Goal: Task Accomplishment & Management: Manage account settings

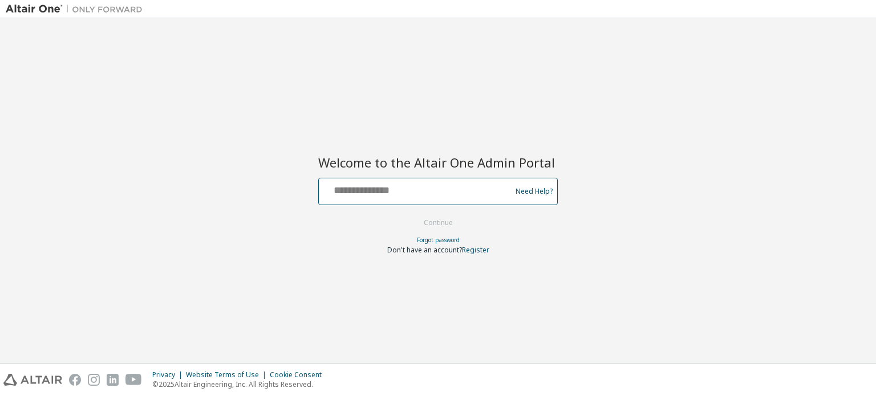
click at [452, 196] on input "text" at bounding box center [416, 189] width 186 height 17
type input "**********"
click at [424, 186] on input "**********" at bounding box center [416, 189] width 186 height 17
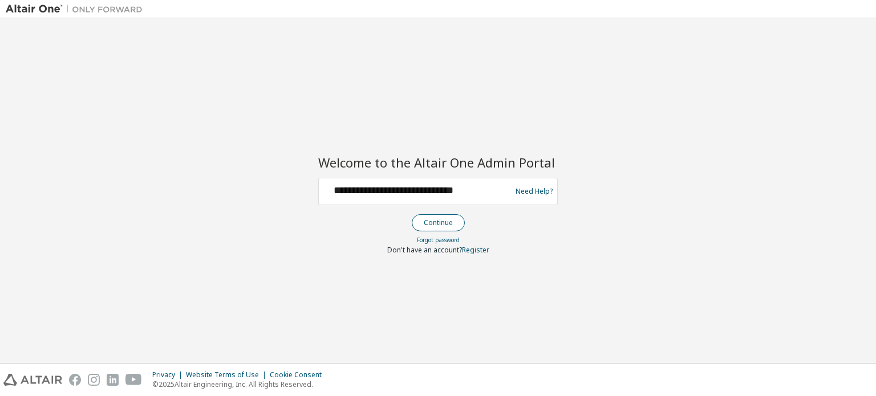
click at [435, 220] on button "Continue" at bounding box center [438, 222] width 53 height 17
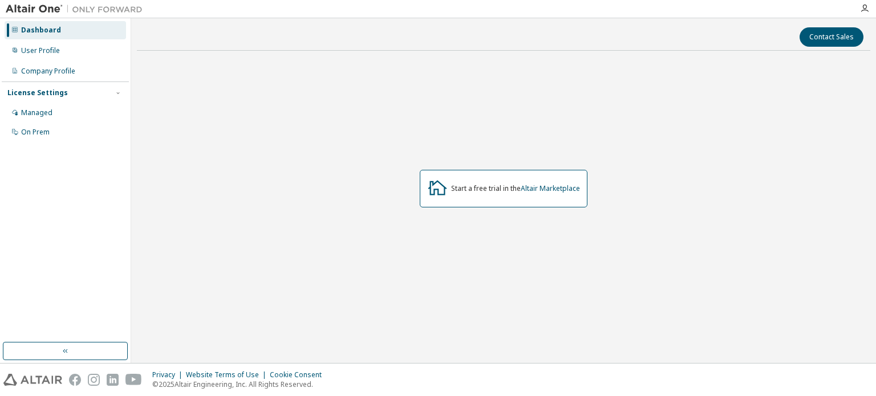
click at [496, 104] on div "Start a free trial in the Altair Marketplace" at bounding box center [503, 189] width 733 height 258
click at [31, 51] on div "User Profile" at bounding box center [40, 50] width 39 height 9
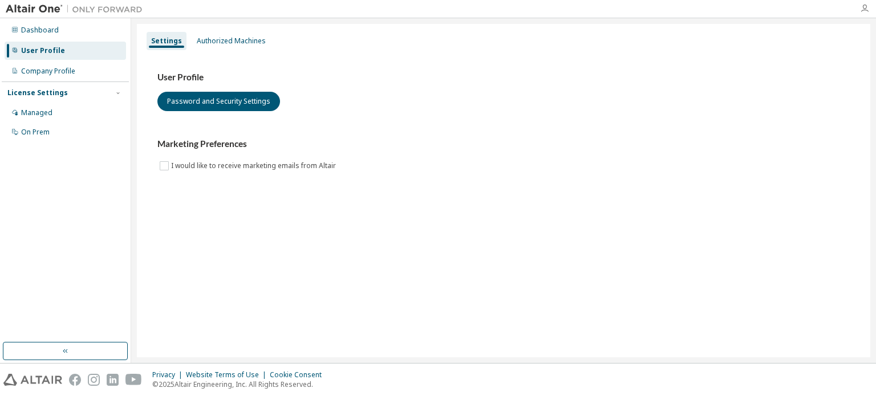
click at [864, 9] on icon "button" at bounding box center [864, 8] width 9 height 9
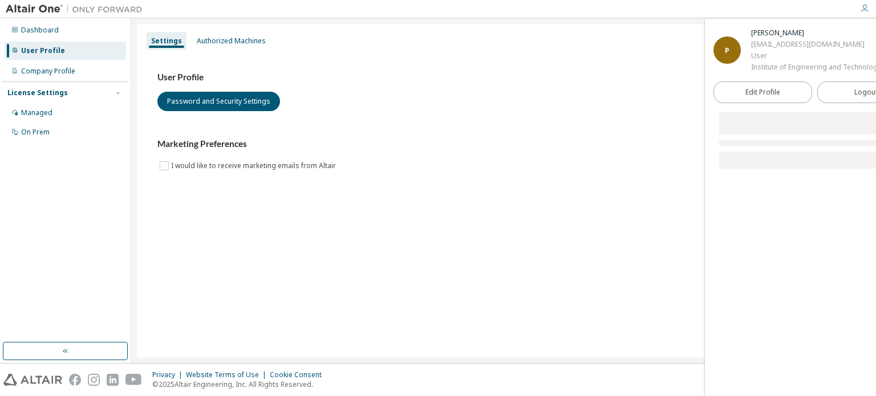
click at [656, 162] on div "Marketing Preferences I would like to receive marketing emails from Altair" at bounding box center [503, 156] width 692 height 34
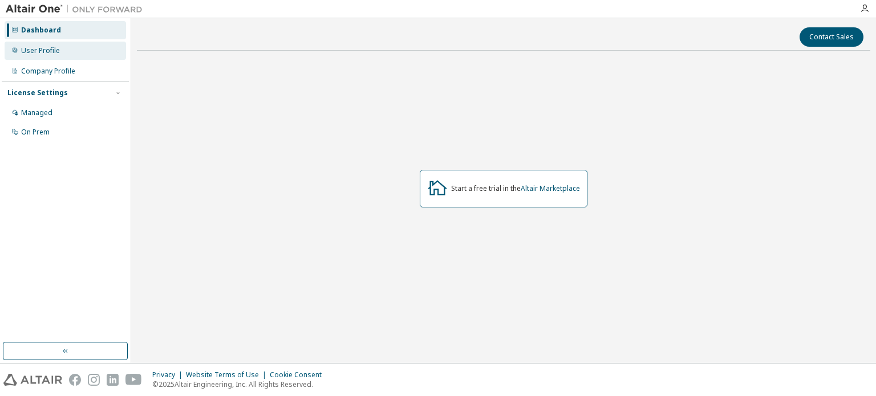
click at [42, 49] on div "User Profile" at bounding box center [40, 50] width 39 height 9
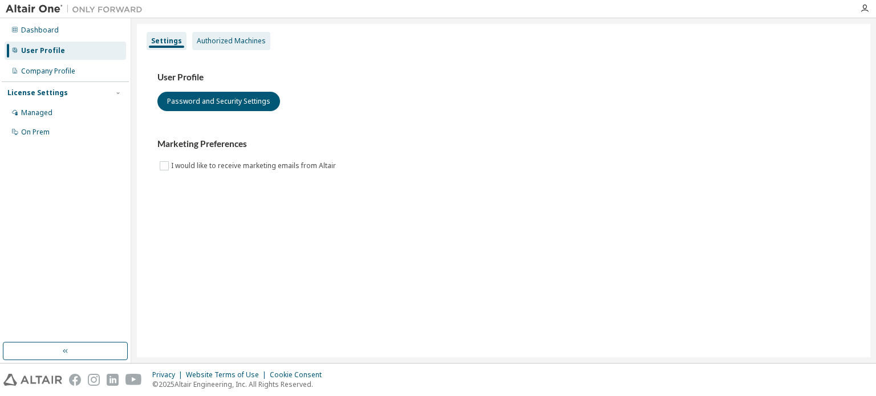
click at [208, 39] on div "Authorized Machines" at bounding box center [231, 40] width 69 height 9
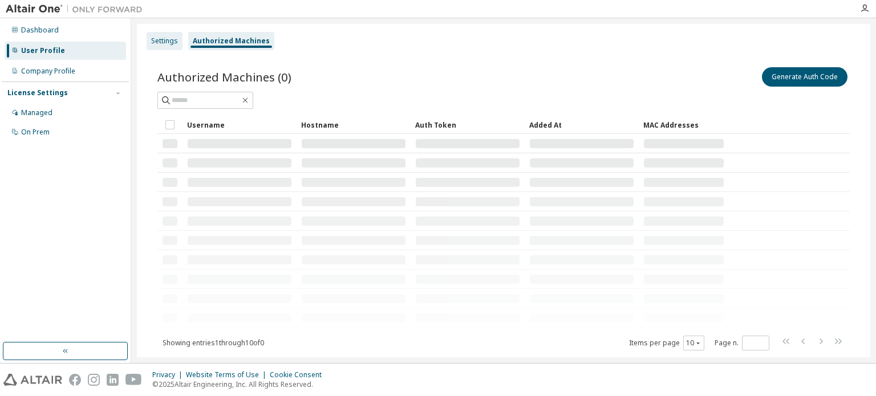
click at [152, 35] on div "Settings" at bounding box center [164, 41] width 36 height 18
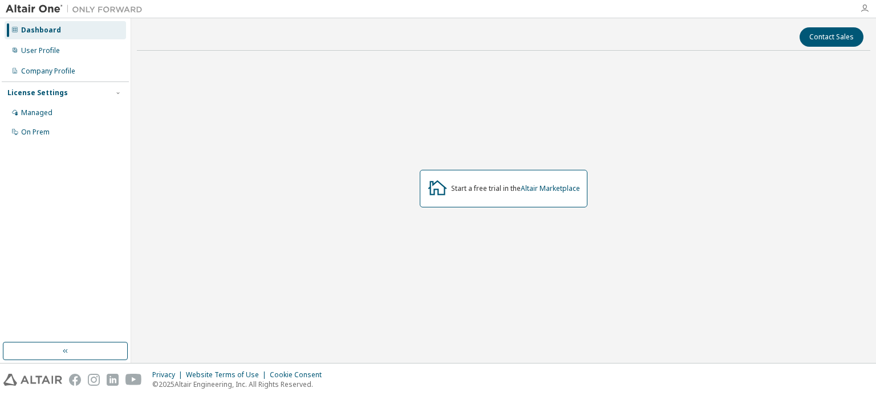
click at [867, 9] on icon "button" at bounding box center [864, 8] width 9 height 9
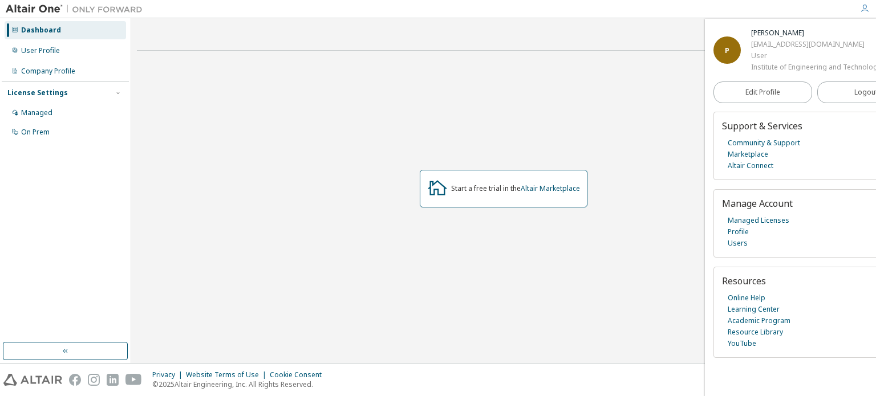
scroll to position [3, 0]
